Goal: Information Seeking & Learning: Learn about a topic

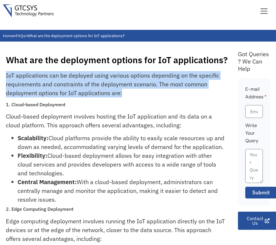
drag, startPoint x: 6, startPoint y: 75, endPoint x: 128, endPoint y: 96, distance: 124.3
copy p "IoT applications can be deployed using various options depending on the specifi…"
drag, startPoint x: 6, startPoint y: 115, endPoint x: 64, endPoint y: 210, distance: 110.5
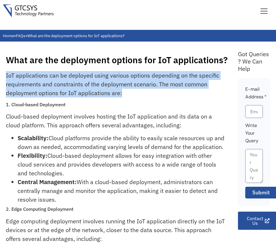
copy div "Cloud-based deployment involves hosting the IoT application and its data on a c…"
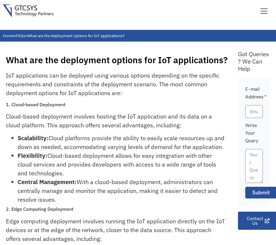
click at [72, 56] on h1 "What are the deployment options for IoT applications?" at bounding box center [119, 60] width 226 height 11
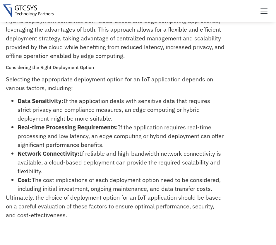
scroll to position [117, 0]
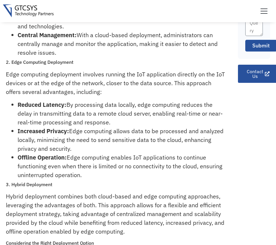
drag, startPoint x: 11, startPoint y: 70, endPoint x: 82, endPoint y: 184, distance: 134.0
click at [82, 184] on div "IoT applications can be deployed using various options depending on the specifi…" at bounding box center [119, 165] width 226 height 482
copy div "Edge Computing Deployment Edge computing deployment involves running the IoT ap…"
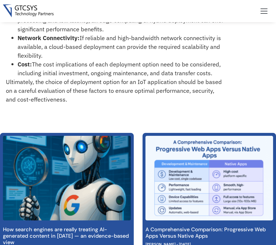
scroll to position [403, 0]
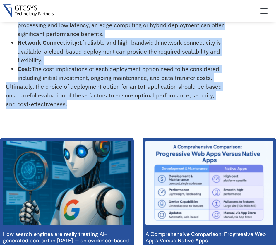
drag, startPoint x: 11, startPoint y: 47, endPoint x: 69, endPoint y: 114, distance: 88.5
copy div "Hybrid Deployment Hybrid deployment combines both cloud-based and edge computin…"
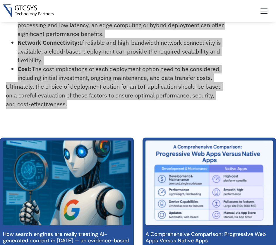
scroll to position [257, 0]
